Goal: Transaction & Acquisition: Purchase product/service

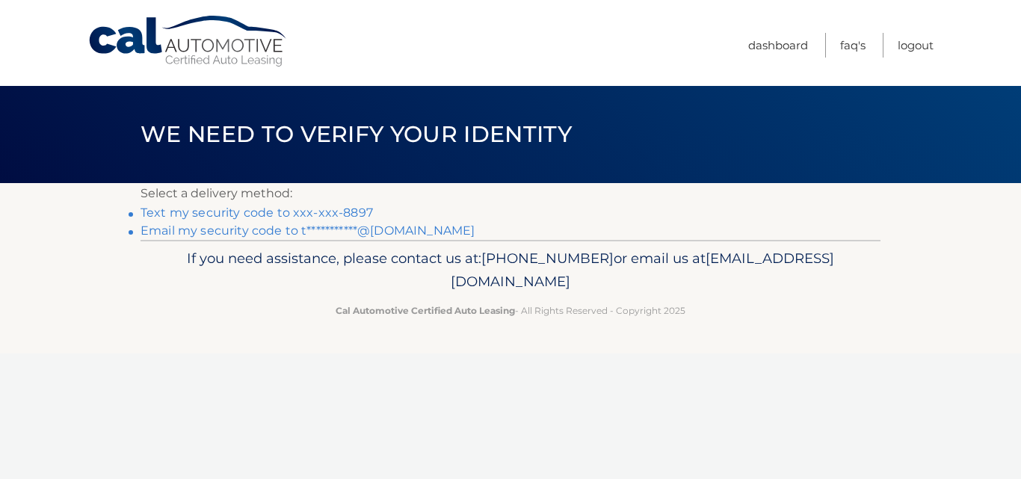
click at [347, 212] on link "Text my security code to xxx-xxx-8897" at bounding box center [257, 213] width 233 height 14
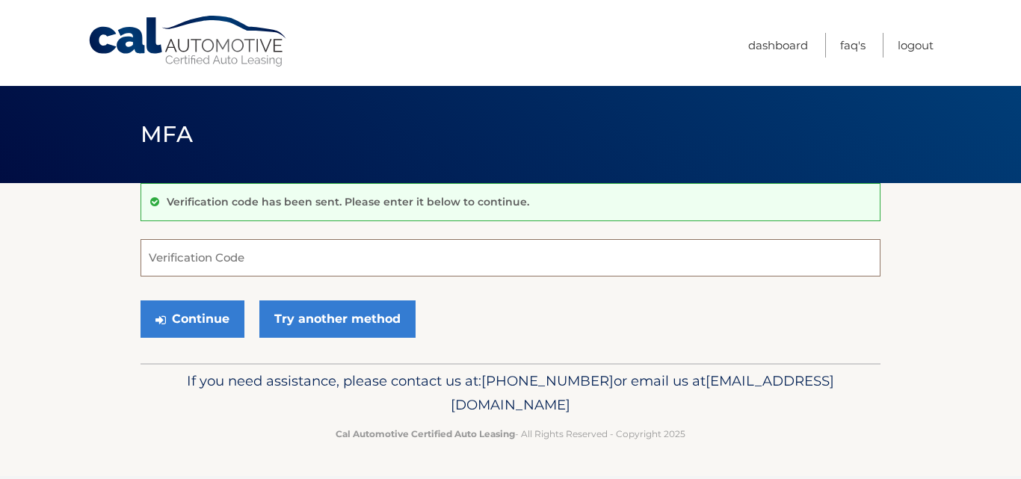
click at [286, 258] on input "Verification Code" at bounding box center [511, 257] width 740 height 37
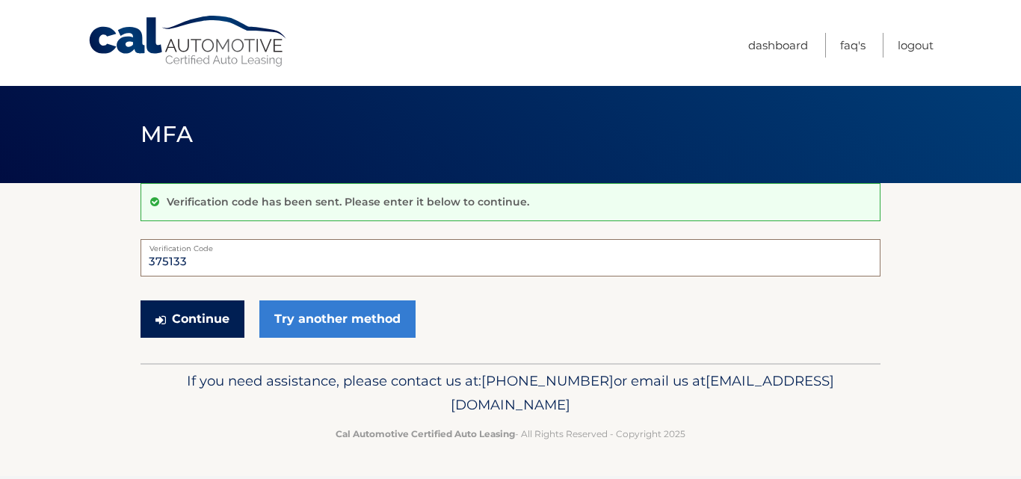
type input "375133"
click at [198, 331] on button "Continue" at bounding box center [193, 319] width 104 height 37
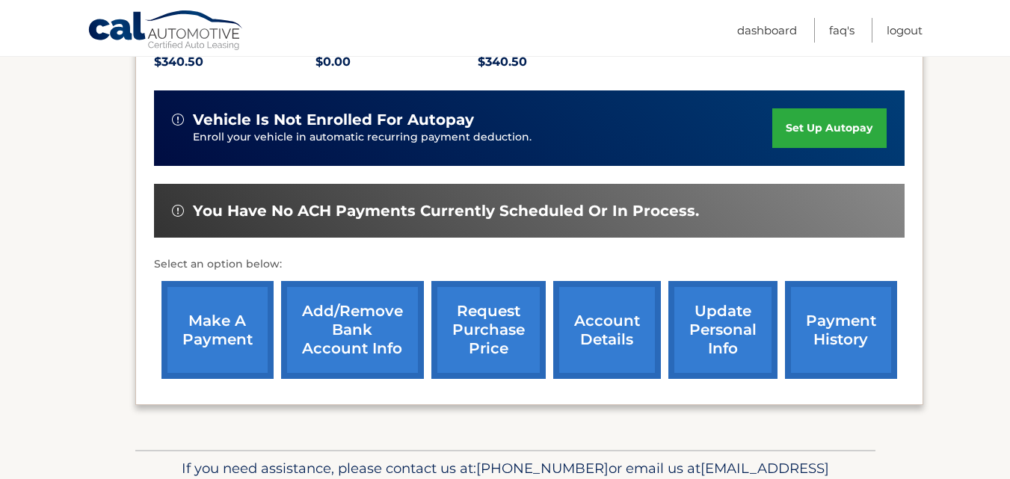
scroll to position [419, 0]
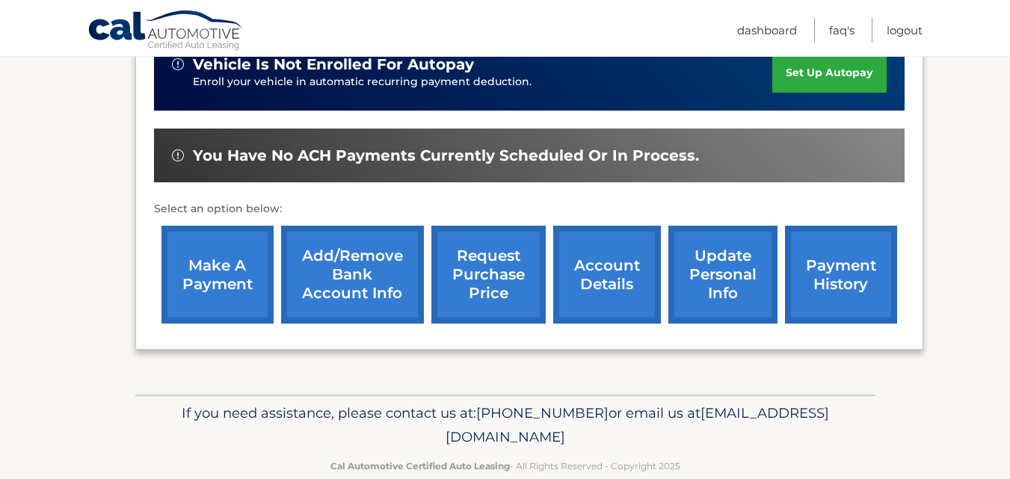
click at [206, 275] on link "make a payment" at bounding box center [218, 275] width 112 height 98
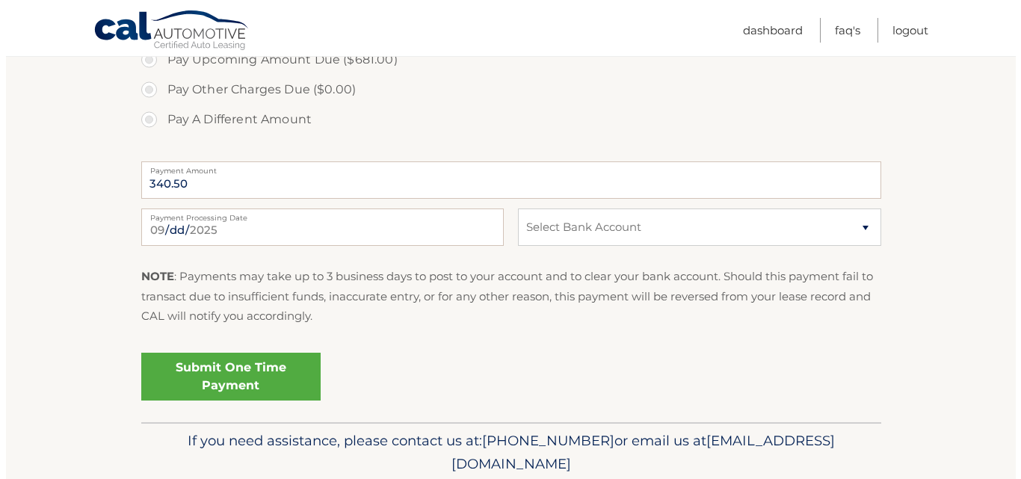
scroll to position [593, 0]
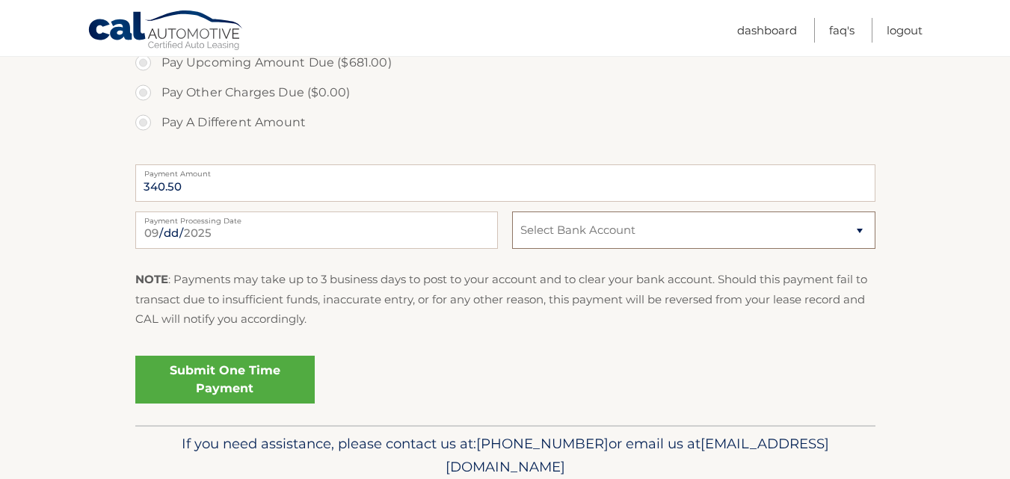
click at [645, 227] on select "Select Bank Account Checking JPMORGAN CHASE BANK, NA *****4885 Checking BETHPAG…" at bounding box center [693, 230] width 363 height 37
select select "YzM0Y2JlMDctOGQyMC00OTJjLWFhNWMtMDBhNmExMTUxMjQx"
click at [512, 212] on select "Select Bank Account Checking JPMORGAN CHASE BANK, NA *****4885 Checking BETHPAG…" at bounding box center [693, 230] width 363 height 37
click at [615, 341] on fieldset "Pay Today's Balance Due ($340.50) Pay Monthly Payment ($340.50) Pay Upcoming Am…" at bounding box center [505, 205] width 740 height 442
click at [292, 367] on link "Submit One Time Payment" at bounding box center [224, 380] width 179 height 48
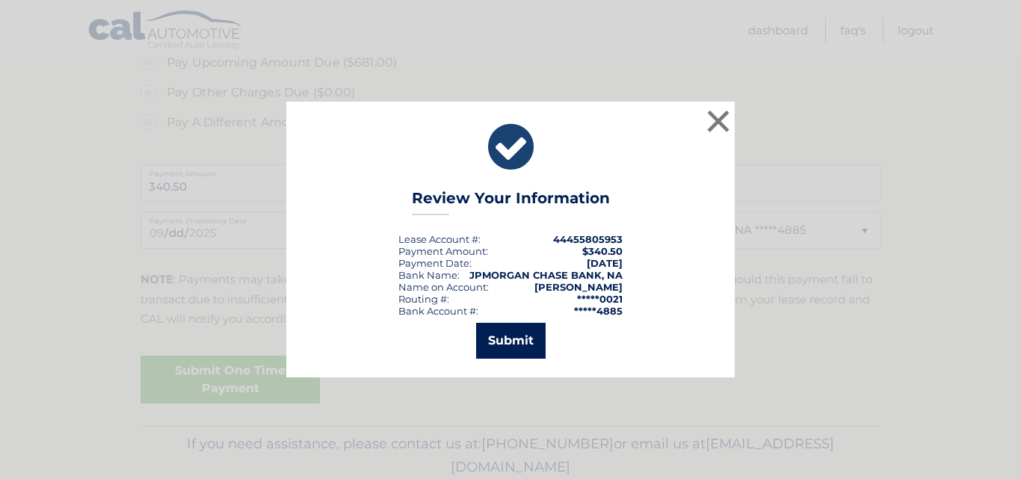
click at [517, 342] on button "Submit" at bounding box center [511, 341] width 70 height 36
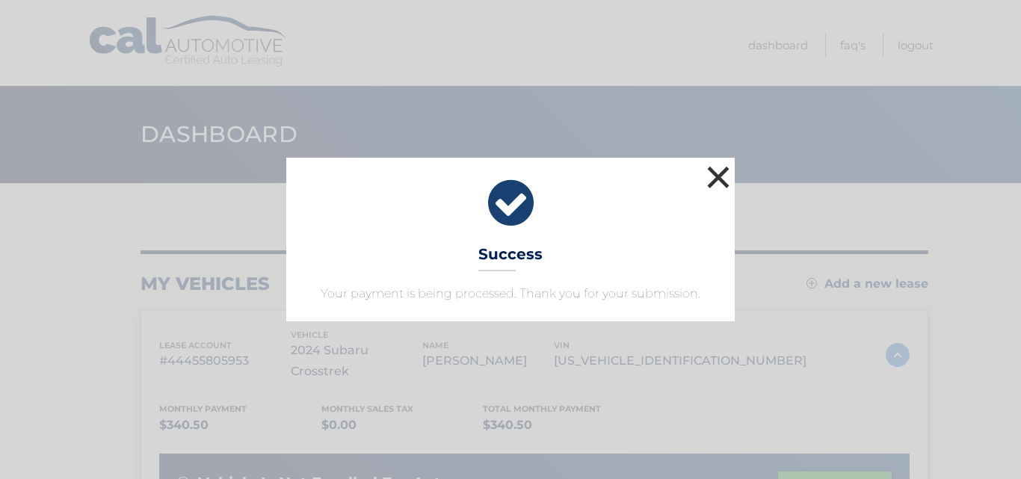
click at [715, 167] on button "×" at bounding box center [719, 177] width 30 height 30
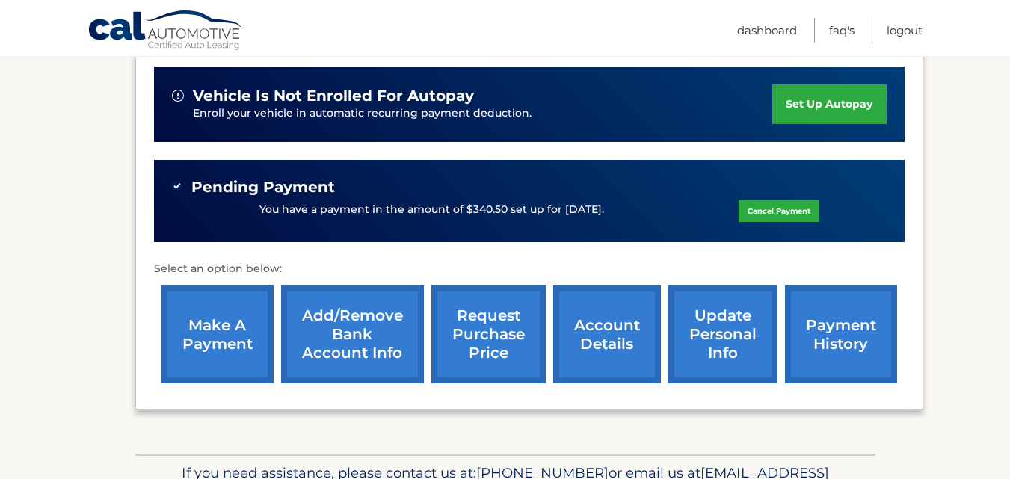
scroll to position [419, 0]
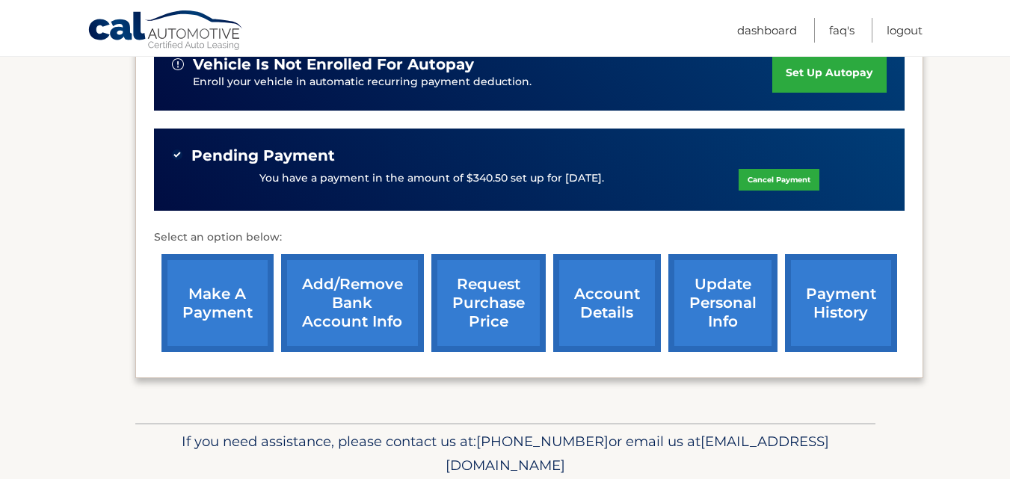
click at [356, 283] on link "Add/Remove bank account info" at bounding box center [352, 303] width 143 height 98
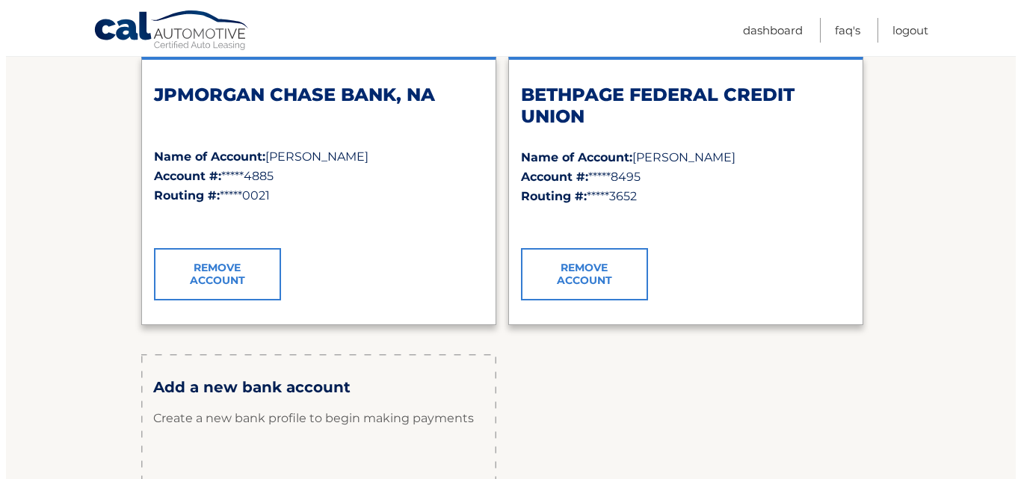
scroll to position [239, 0]
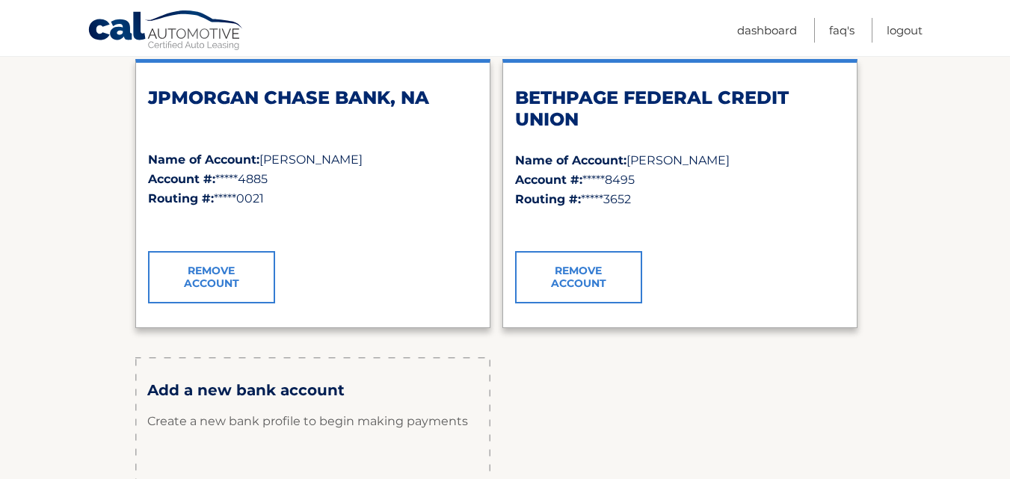
click at [585, 288] on link "Remove Account" at bounding box center [578, 277] width 127 height 52
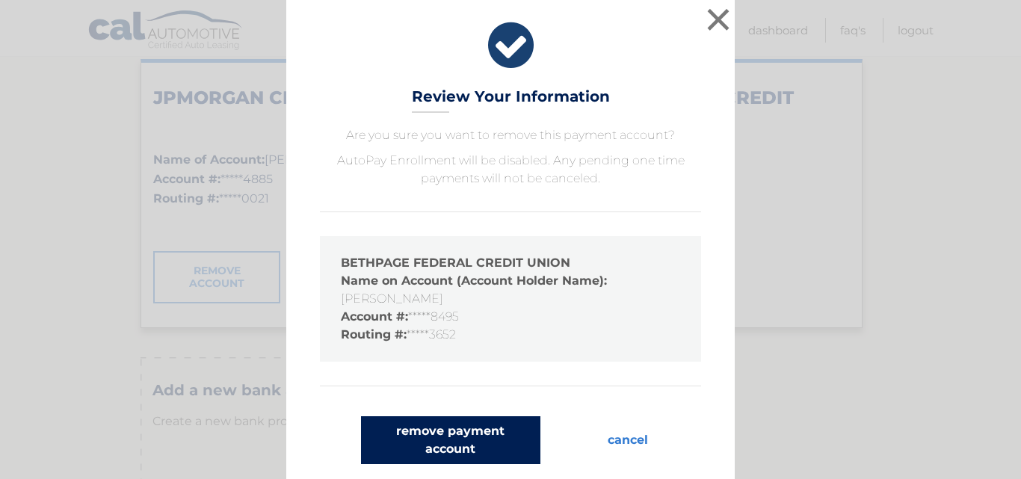
click at [450, 437] on button "remove payment account" at bounding box center [450, 440] width 179 height 48
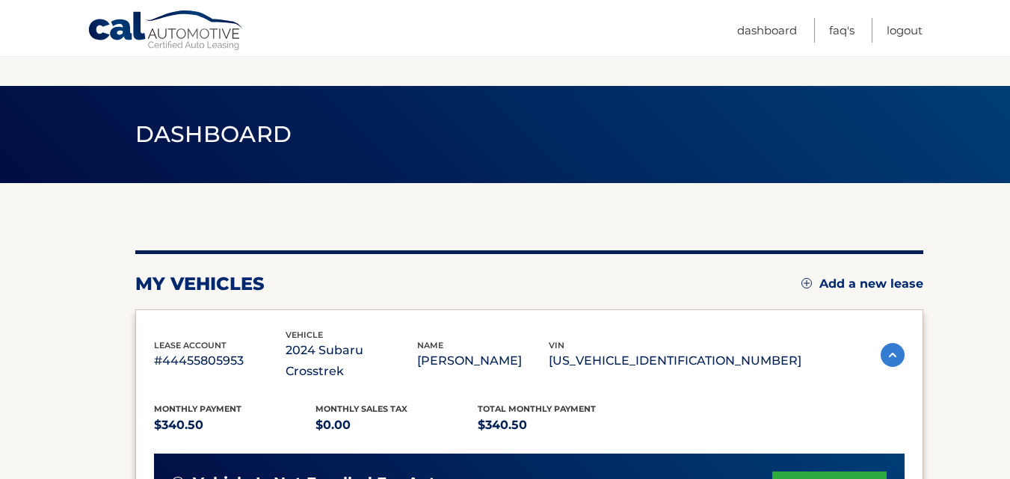
scroll to position [419, 0]
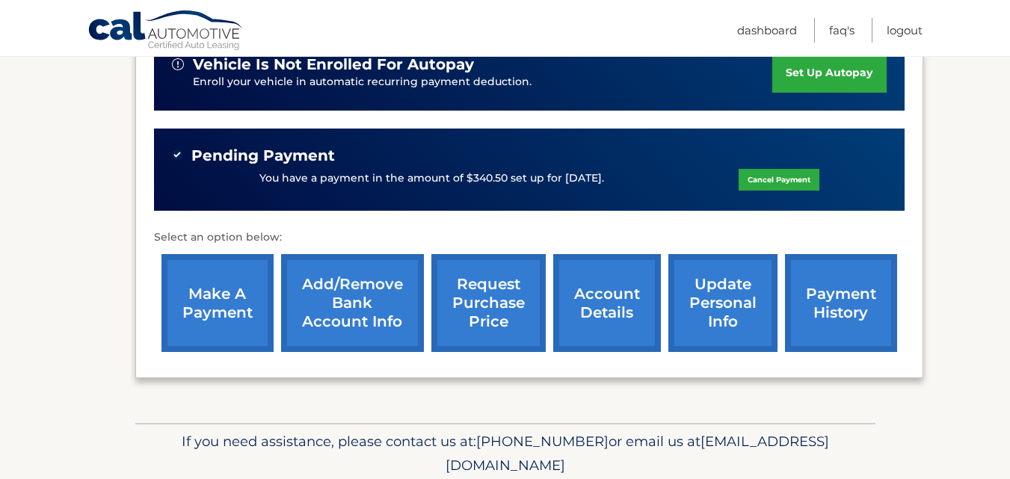
click at [362, 270] on link "Add/Remove bank account info" at bounding box center [352, 303] width 143 height 98
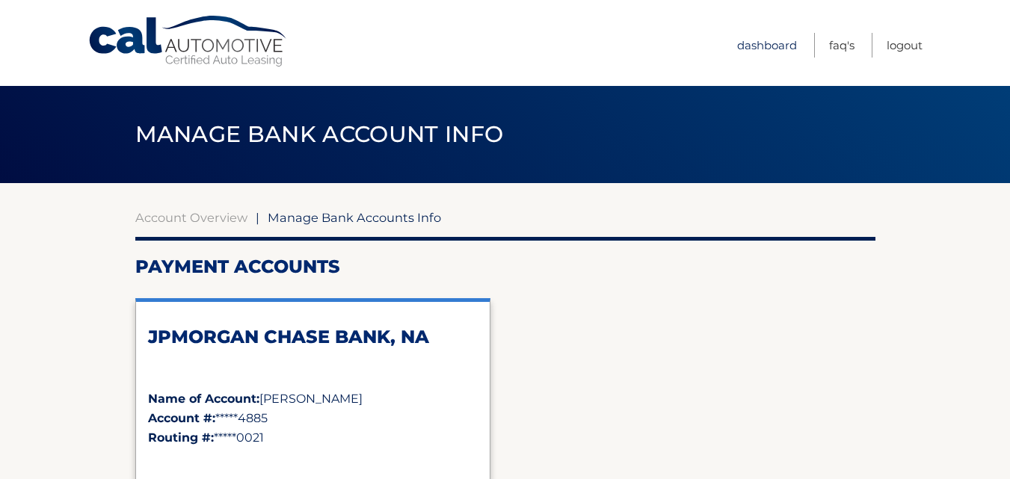
click at [760, 37] on link "Dashboard" at bounding box center [767, 45] width 60 height 25
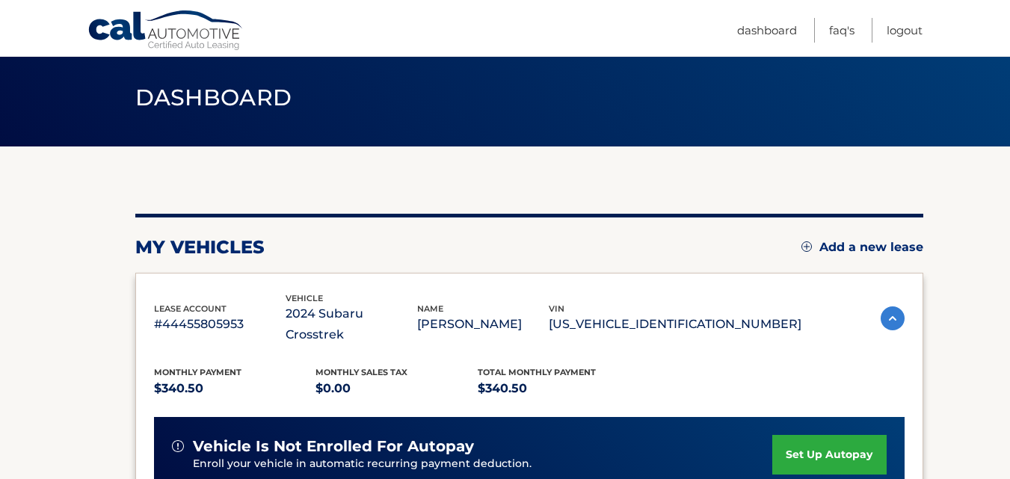
scroll to position [455, 0]
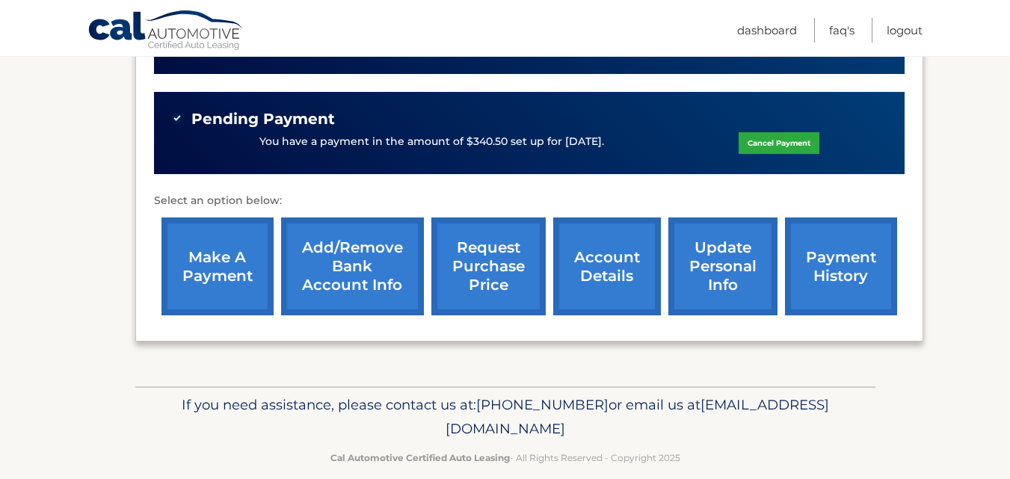
click at [626, 238] on link "account details" at bounding box center [607, 267] width 108 height 98
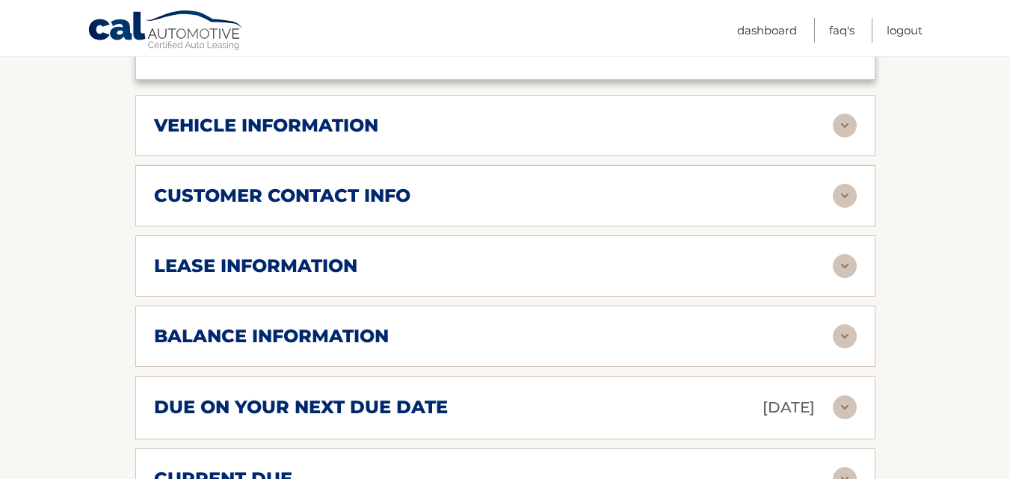
scroll to position [718, 0]
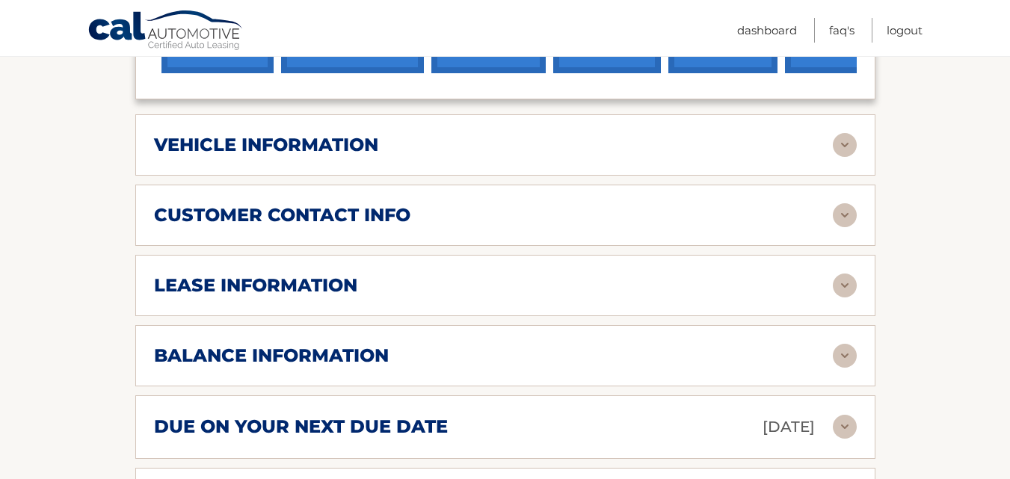
click at [842, 133] on img at bounding box center [845, 145] width 24 height 24
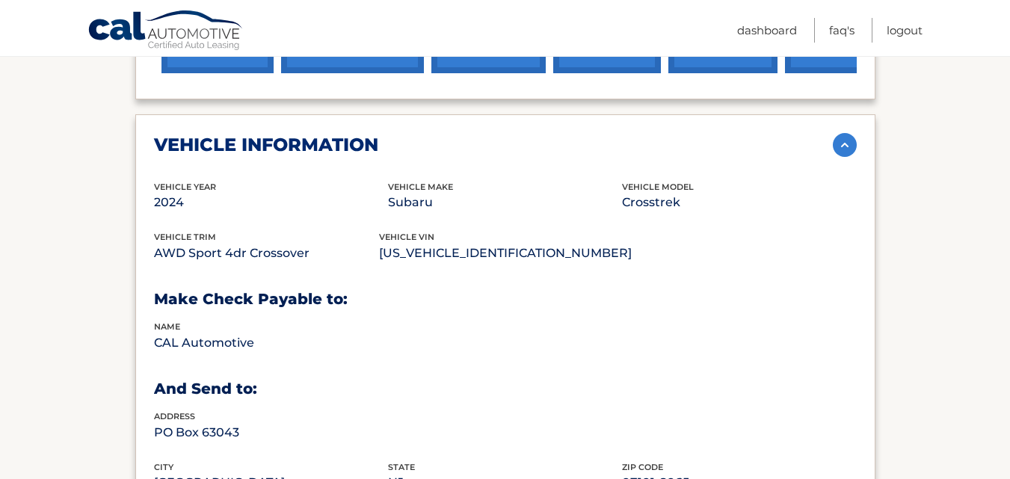
click at [842, 133] on img at bounding box center [845, 145] width 24 height 24
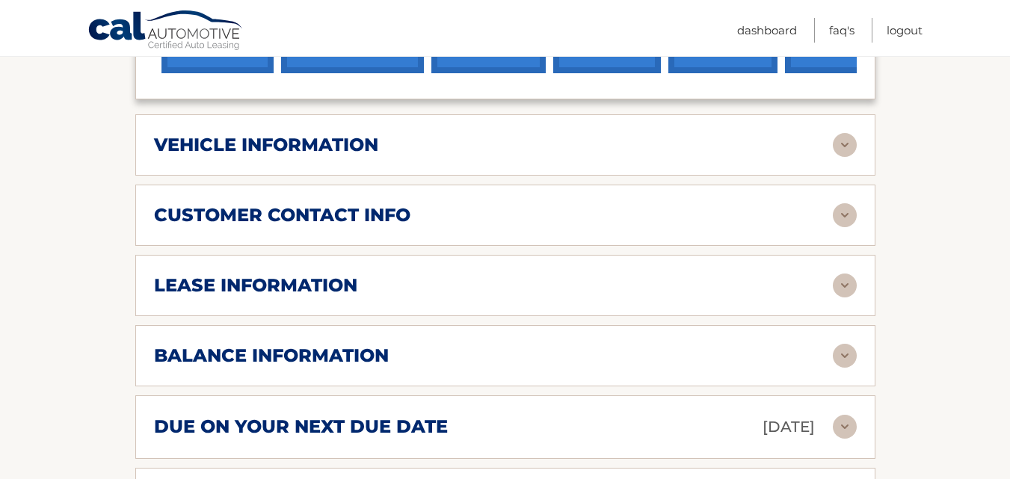
click at [847, 274] on img at bounding box center [845, 286] width 24 height 24
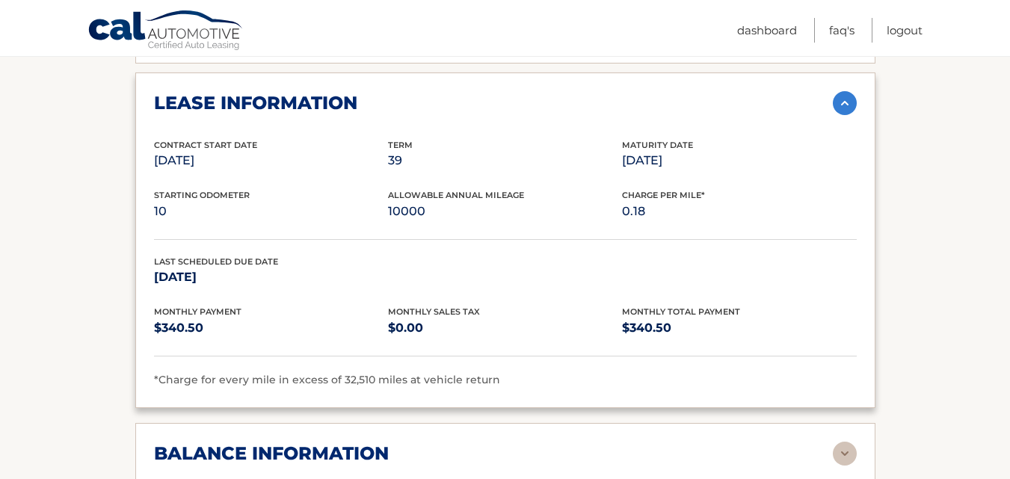
scroll to position [897, 0]
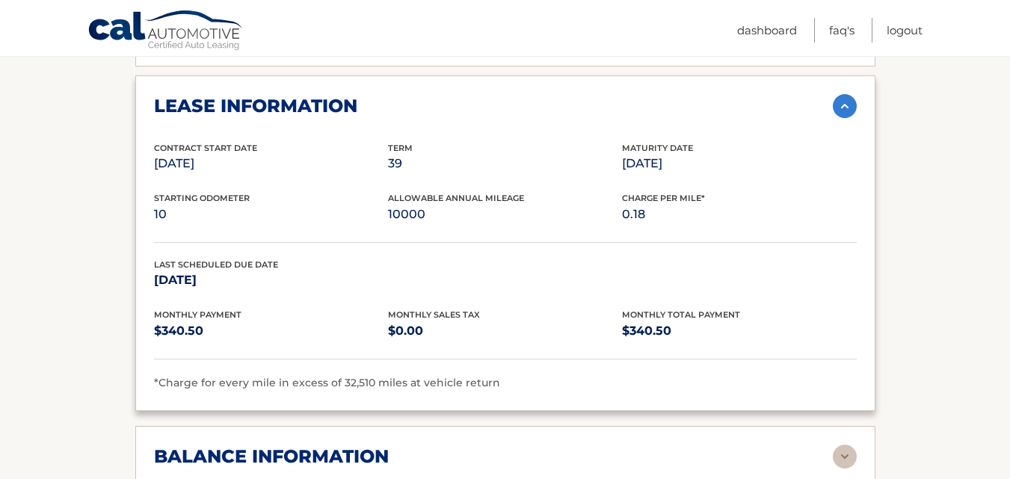
click at [844, 94] on img at bounding box center [845, 106] width 24 height 24
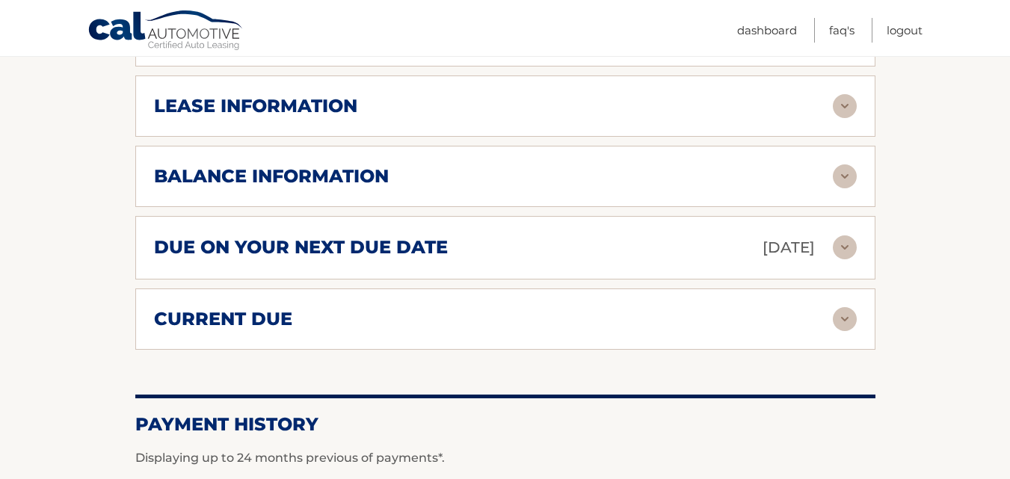
click at [845, 165] on img at bounding box center [845, 177] width 24 height 24
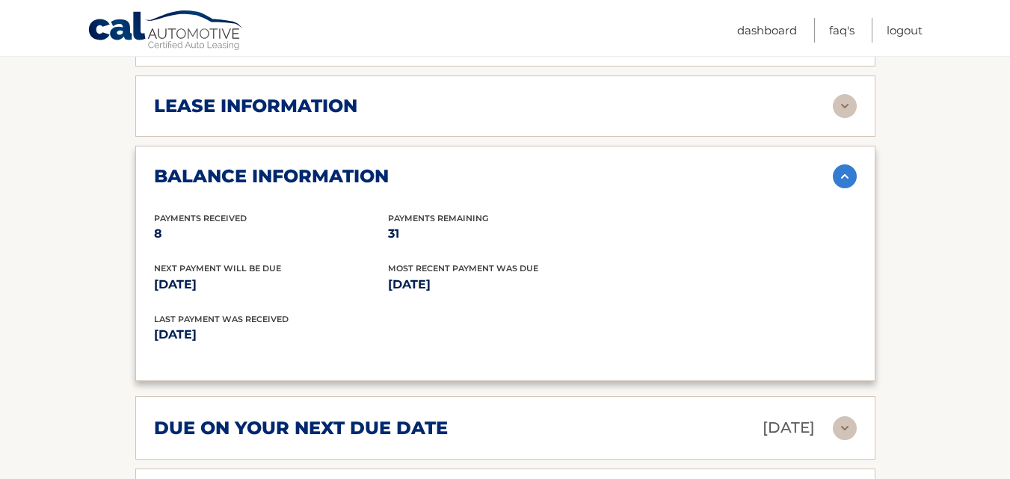
click at [849, 165] on img at bounding box center [845, 177] width 24 height 24
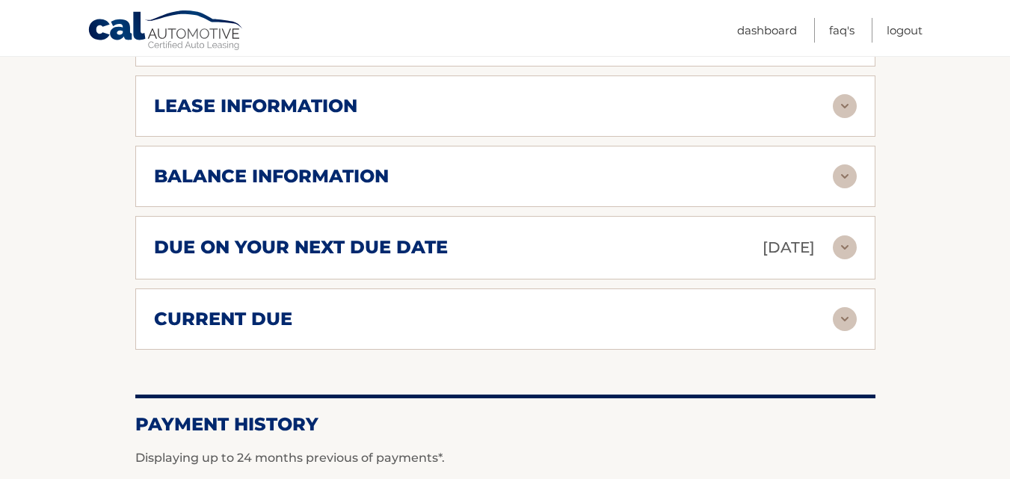
click at [841, 307] on img at bounding box center [845, 319] width 24 height 24
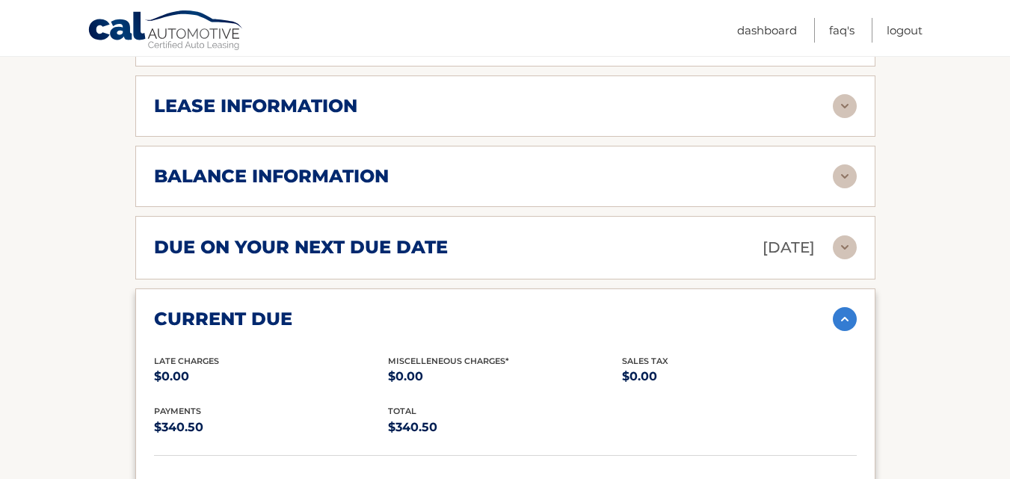
click at [841, 307] on img at bounding box center [845, 319] width 24 height 24
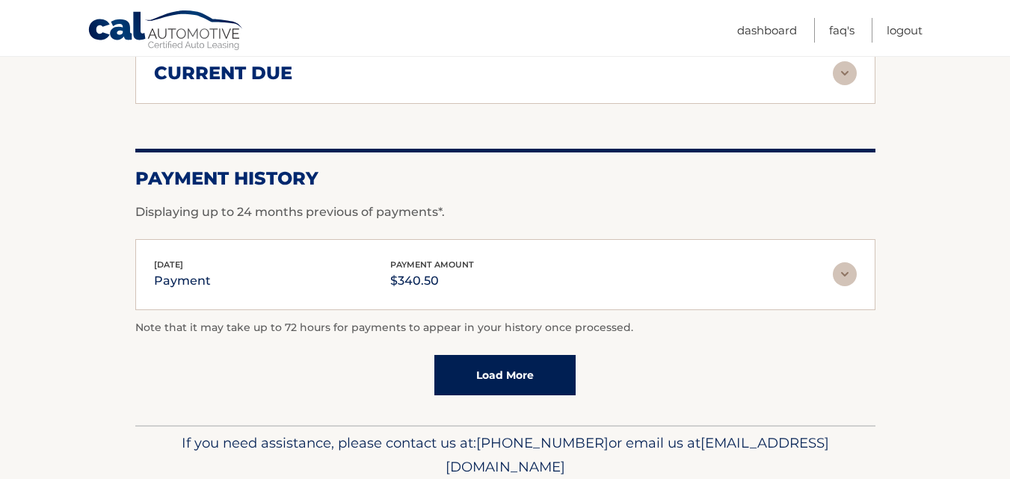
scroll to position [1181, 0]
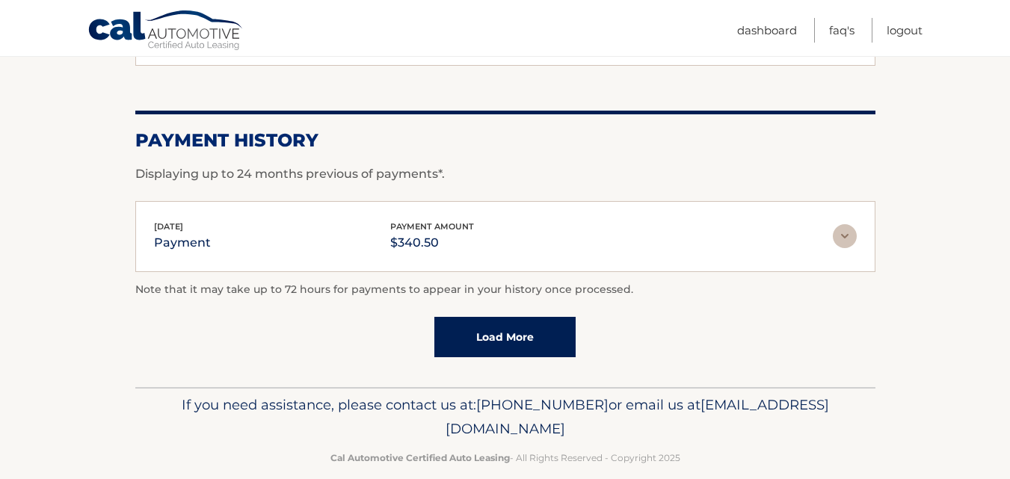
click at [840, 224] on img at bounding box center [845, 236] width 24 height 24
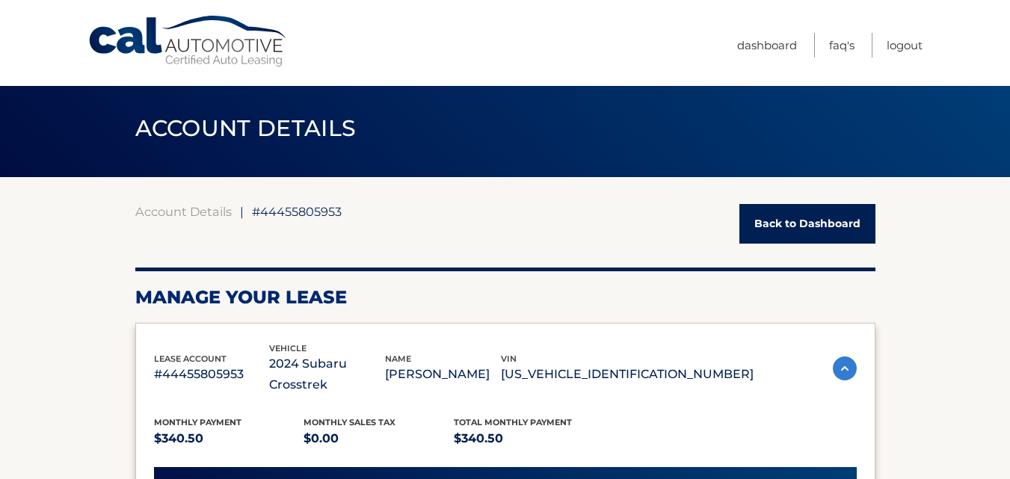
scroll to position [0, 0]
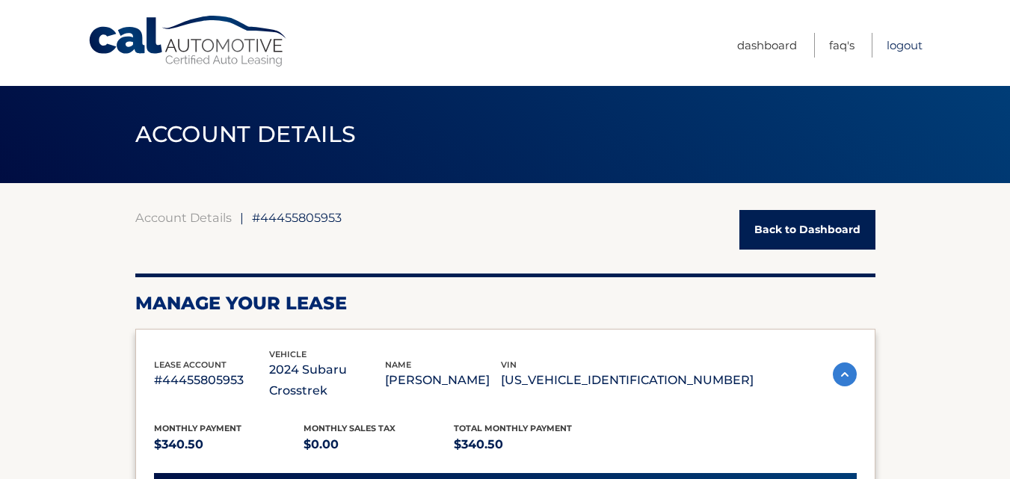
click at [909, 40] on link "Logout" at bounding box center [905, 45] width 36 height 25
